Goal: Navigation & Orientation: Find specific page/section

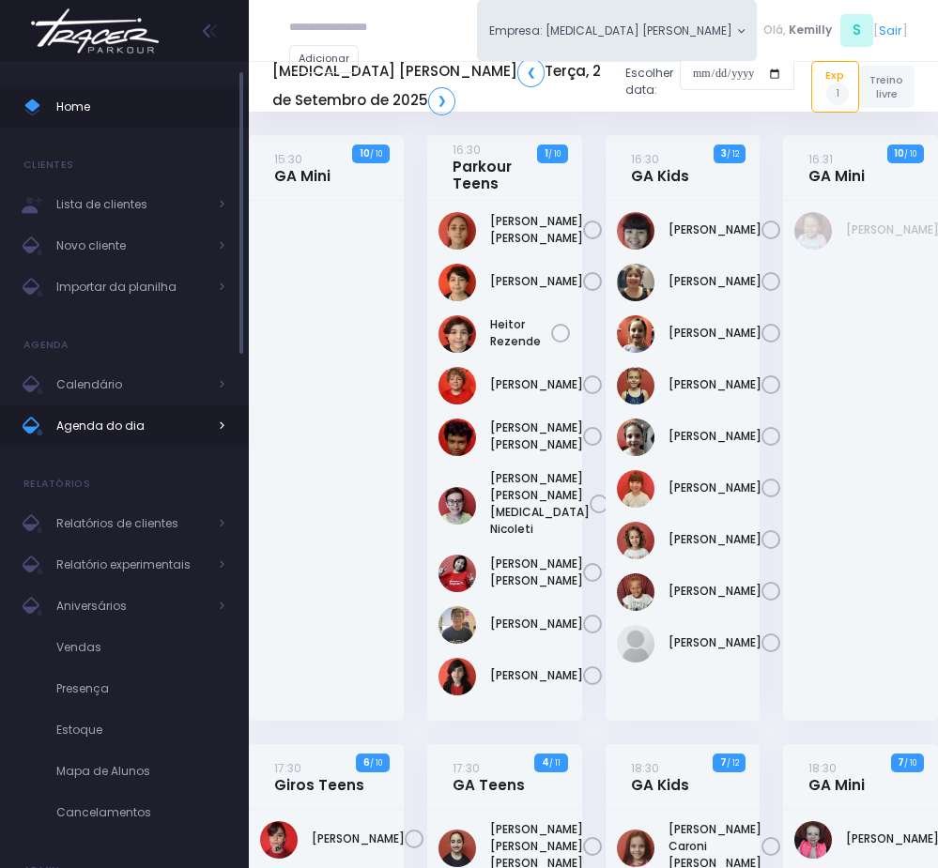
click at [115, 422] on span "Agenda do dia" at bounding box center [131, 426] width 150 height 24
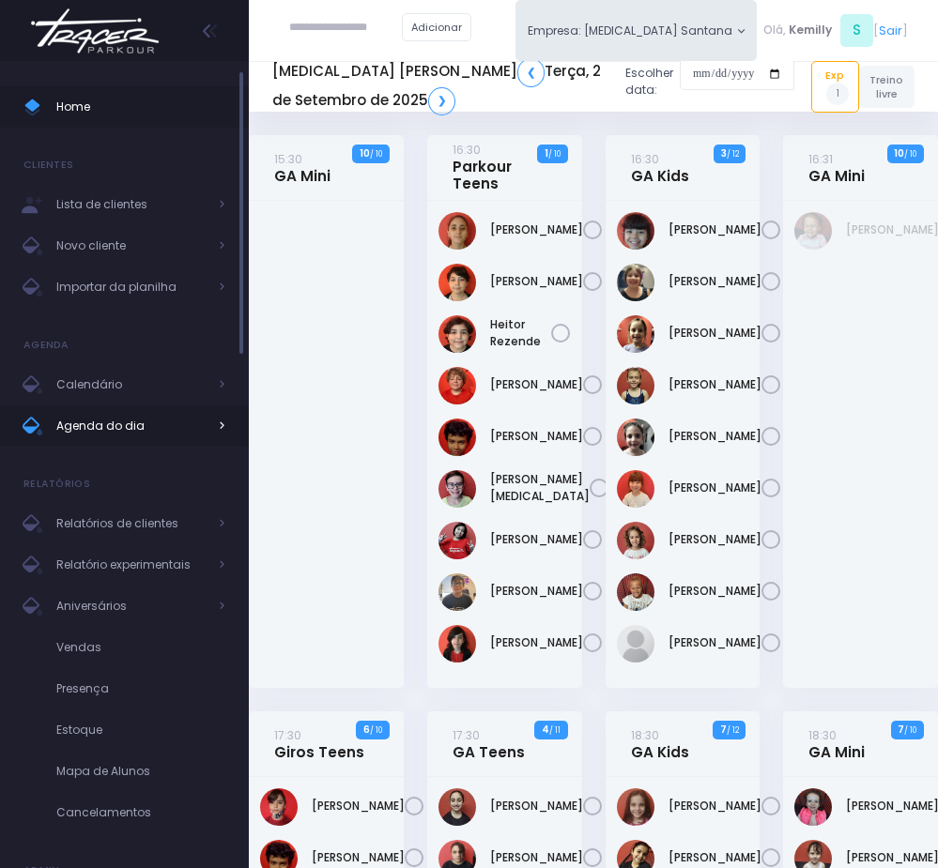
click at [108, 418] on span "Agenda do dia" at bounding box center [131, 426] width 150 height 24
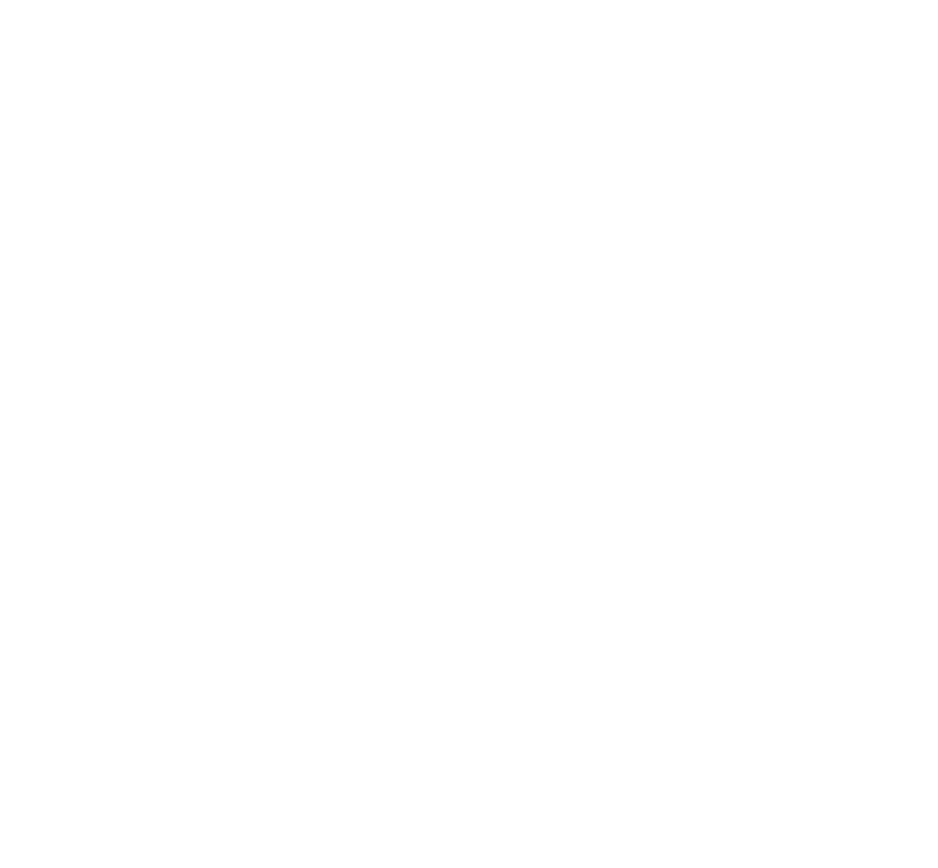
scroll to position [135, 0]
